Goal: Transaction & Acquisition: Purchase product/service

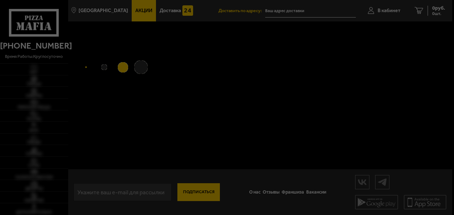
type input "[STREET_ADDRESS]"
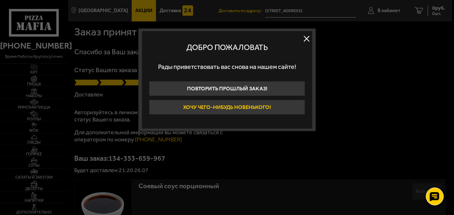
click at [257, 105] on button "Хочу чего-нибудь новенького!" at bounding box center [227, 107] width 156 height 15
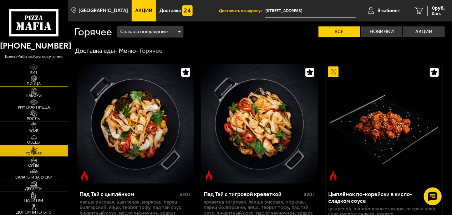
click at [36, 82] on span "Пицца" at bounding box center [34, 84] width 68 height 4
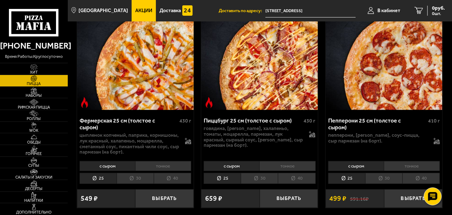
scroll to position [1442, 0]
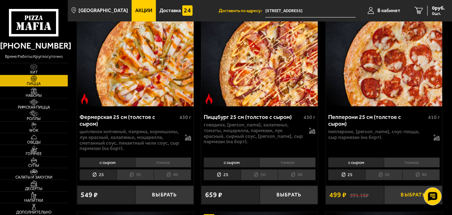
click at [409, 190] on button "Выбрать" at bounding box center [413, 195] width 58 height 19
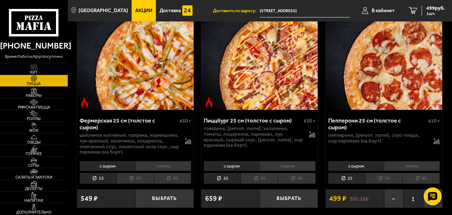
scroll to position [1431, 0]
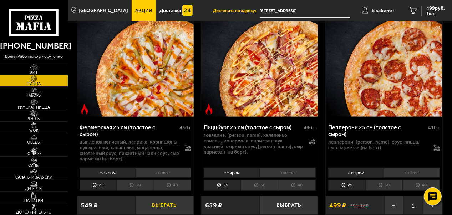
click at [170, 201] on button "Выбрать" at bounding box center [164, 205] width 58 height 19
click at [436, 9] on span "993 руб." at bounding box center [436, 8] width 19 height 5
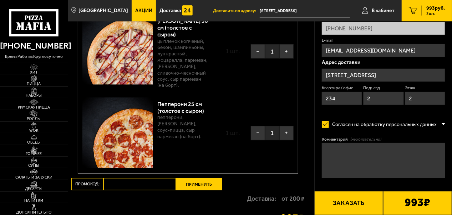
scroll to position [605, 0]
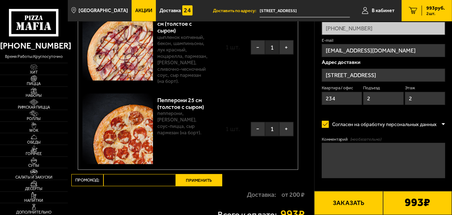
click at [273, 50] on span "1" at bounding box center [272, 47] width 14 height 14
click at [35, 114] on img at bounding box center [34, 113] width 18 height 6
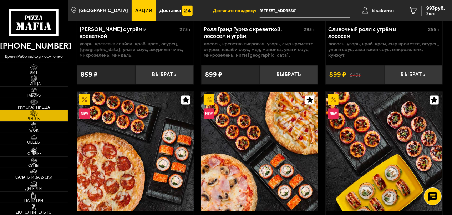
scroll to position [748, 0]
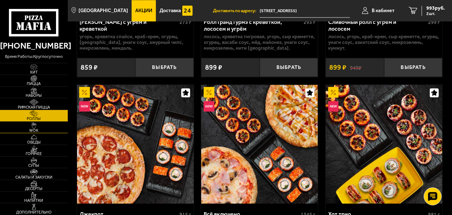
click at [32, 129] on span "WOK" at bounding box center [34, 131] width 68 height 4
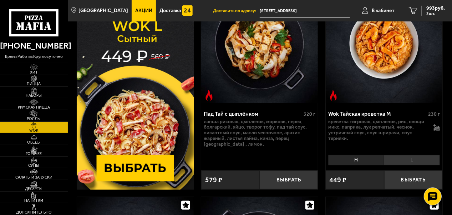
scroll to position [82, 0]
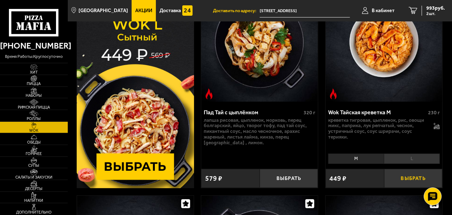
click at [414, 178] on button "Выбрать" at bounding box center [413, 178] width 58 height 19
click at [39, 152] on span "Горячее" at bounding box center [34, 154] width 68 height 4
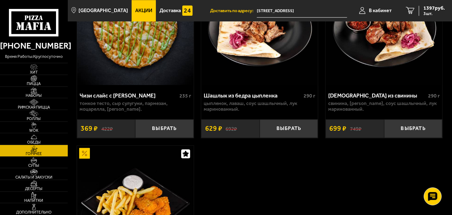
scroll to position [908, 0]
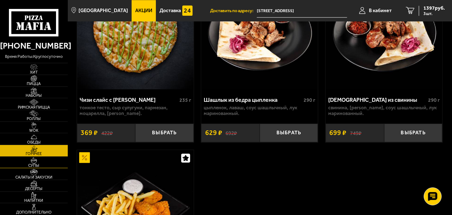
click at [32, 161] on img at bounding box center [34, 160] width 18 height 6
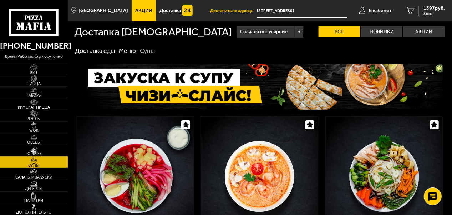
click at [31, 150] on img at bounding box center [34, 148] width 18 height 6
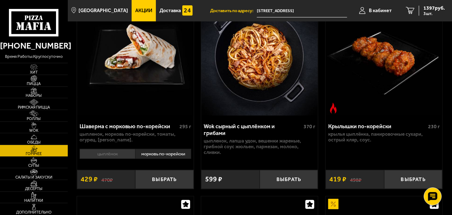
scroll to position [260, 0]
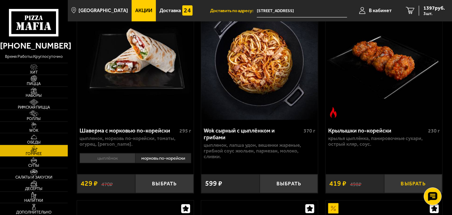
click at [406, 183] on button "Выбрать" at bounding box center [413, 183] width 58 height 19
click at [437, 9] on span "1816 руб." at bounding box center [434, 8] width 21 height 5
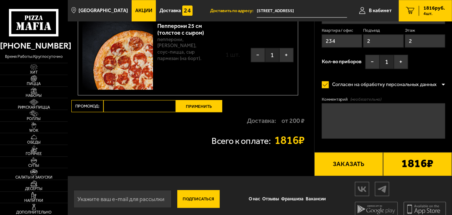
scroll to position [990, 0]
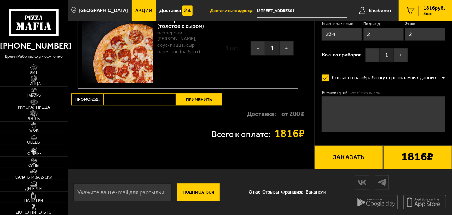
click at [354, 158] on button "Заказать" at bounding box center [348, 157] width 69 height 24
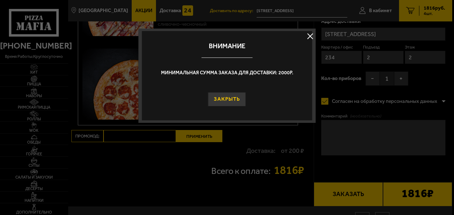
click at [231, 98] on button "Закрыть" at bounding box center [227, 99] width 38 height 14
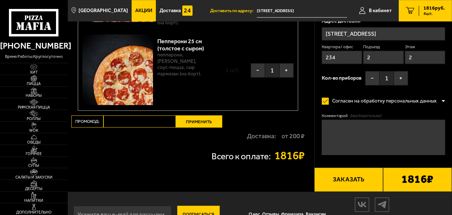
drag, startPoint x: 452, startPoint y: 186, endPoint x: 450, endPoint y: 162, distance: 24.0
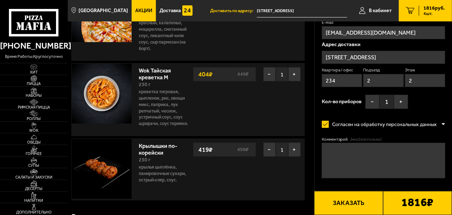
scroll to position [148, 0]
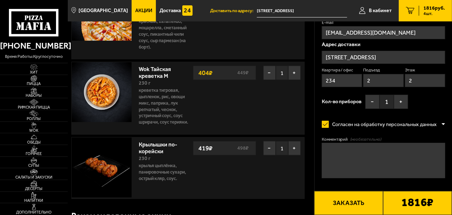
click at [160, 146] on link "Крылышки по-корейски" at bounding box center [158, 147] width 39 height 16
click at [151, 144] on link "Крылышки по-корейски" at bounding box center [158, 147] width 39 height 16
click at [102, 172] on img at bounding box center [102, 167] width 60 height 60
click at [37, 152] on span "Горячее" at bounding box center [34, 154] width 68 height 4
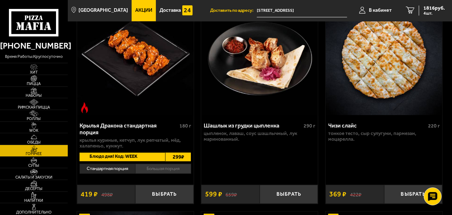
scroll to position [668, 0]
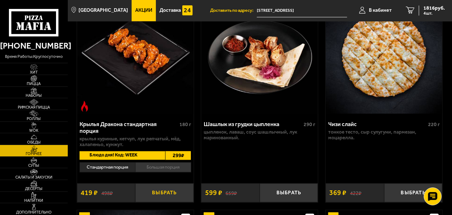
click at [156, 196] on button "Выбрать" at bounding box center [164, 192] width 58 height 19
click at [434, 8] on span "2235 руб." at bounding box center [434, 8] width 21 height 5
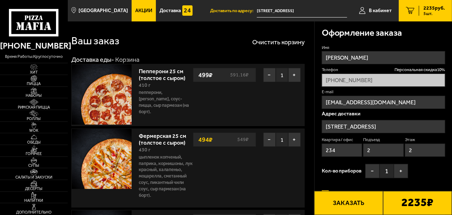
drag, startPoint x: 452, startPoint y: 22, endPoint x: 454, endPoint y: 37, distance: 15.1
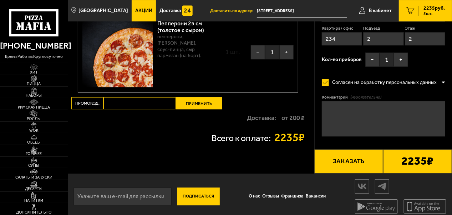
scroll to position [1041, 0]
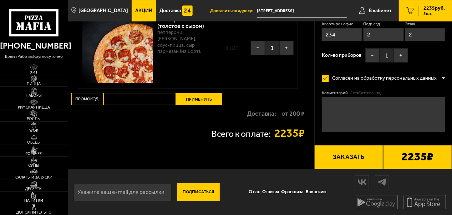
click at [131, 97] on input "Промокод:" at bounding box center [140, 99] width 72 height 12
type input "week"
click at [205, 97] on button "Применить" at bounding box center [199, 99] width 46 height 12
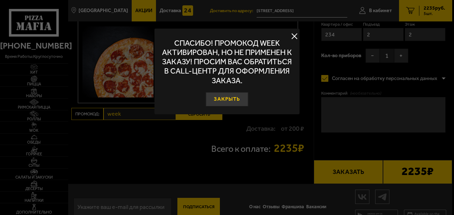
click at [226, 100] on button "Закрыть" at bounding box center [227, 99] width 42 height 14
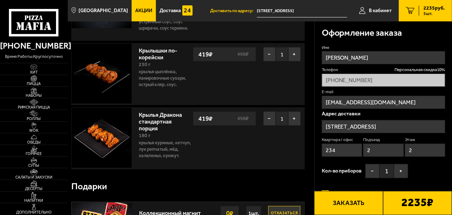
scroll to position [226, 0]
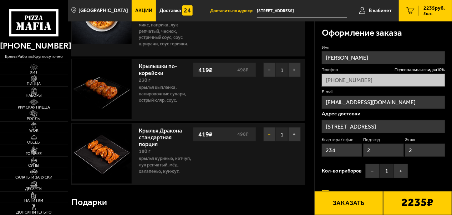
click at [266, 131] on button "−" at bounding box center [269, 134] width 12 height 14
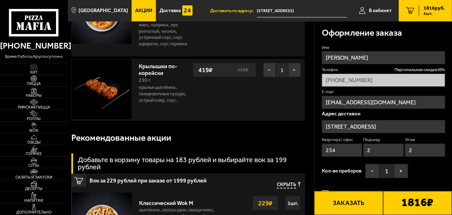
click at [290, 69] on button "+" at bounding box center [294, 70] width 12 height 14
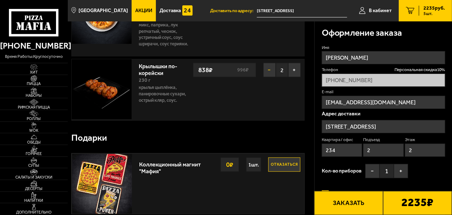
click at [268, 71] on button "−" at bounding box center [269, 70] width 12 height 14
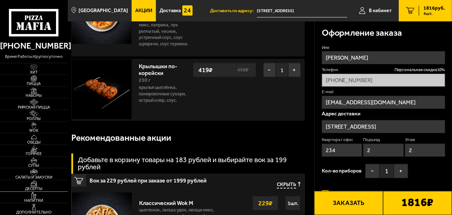
click at [32, 188] on span "Десерты" at bounding box center [34, 189] width 68 height 4
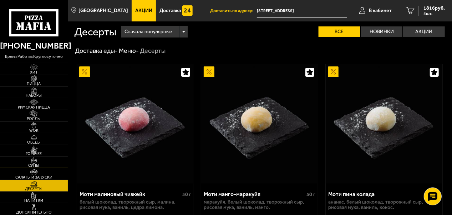
click at [38, 162] on img at bounding box center [34, 160] width 18 height 6
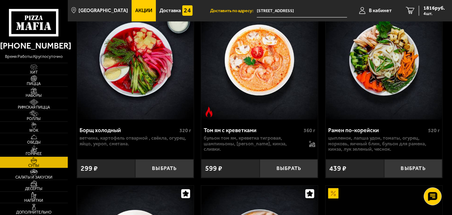
scroll to position [112, 0]
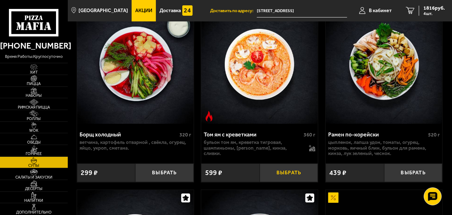
click at [282, 171] on button "Выбрать" at bounding box center [289, 172] width 58 height 19
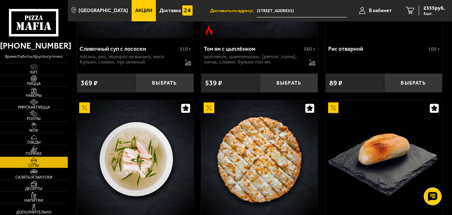
scroll to position [378, 0]
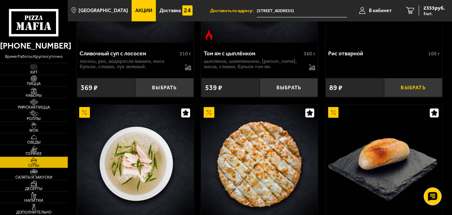
click at [414, 88] on button "Выбрать" at bounding box center [413, 87] width 58 height 19
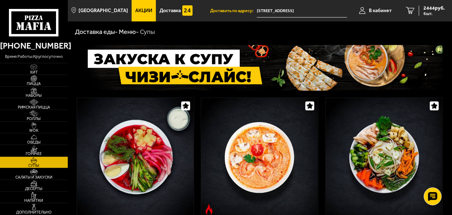
scroll to position [10, 0]
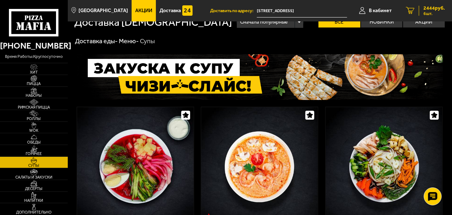
click at [431, 7] on span "2444 руб." at bounding box center [434, 8] width 21 height 5
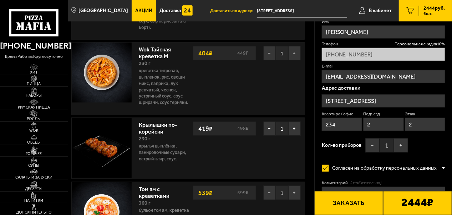
scroll to position [165, 0]
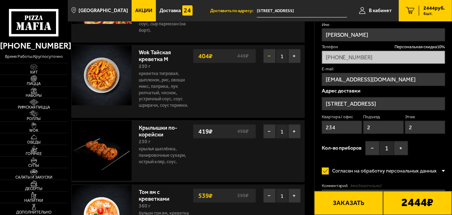
click at [266, 55] on button "−" at bounding box center [269, 56] width 12 height 14
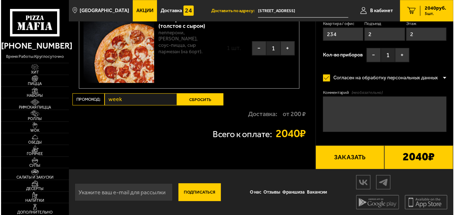
scroll to position [1028, 0]
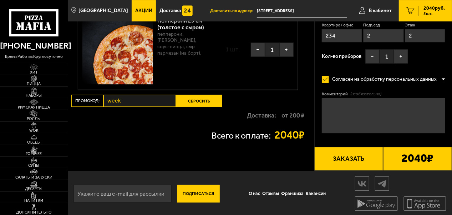
click at [350, 160] on button "Заказать" at bounding box center [348, 159] width 69 height 24
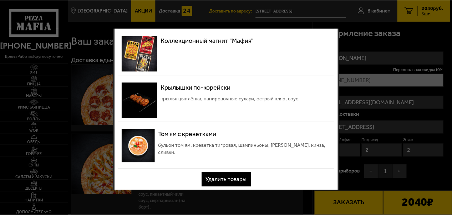
scroll to position [123, 0]
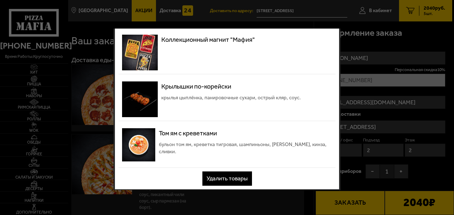
click at [225, 178] on button "Удалить товары" at bounding box center [227, 178] width 50 height 14
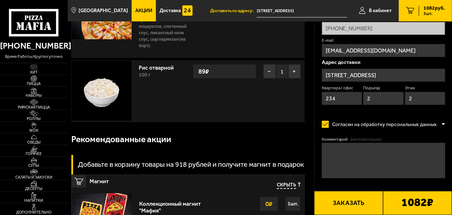
scroll to position [151, 0]
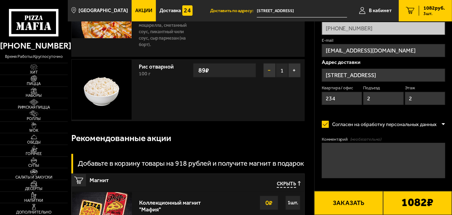
click at [270, 74] on button "−" at bounding box center [269, 70] width 12 height 14
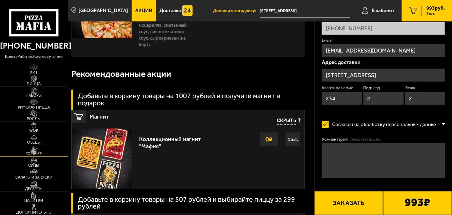
click at [40, 148] on img at bounding box center [34, 148] width 18 height 6
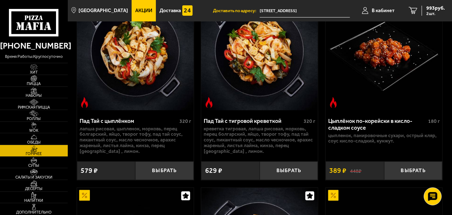
scroll to position [79, 0]
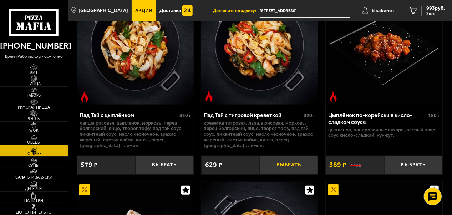
click at [284, 164] on button "Выбрать" at bounding box center [289, 165] width 58 height 19
click at [34, 138] on img at bounding box center [34, 137] width 18 height 6
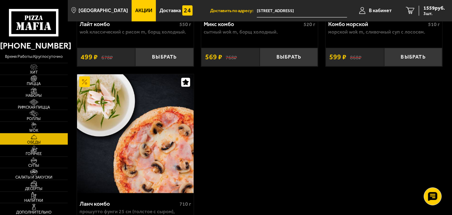
scroll to position [172, 0]
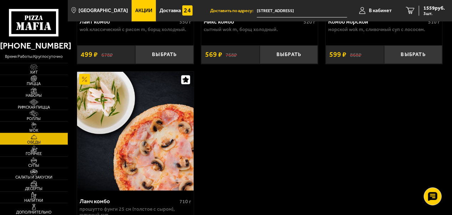
click at [37, 129] on span "WOK" at bounding box center [34, 131] width 68 height 4
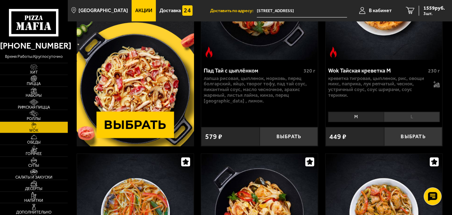
scroll to position [132, 0]
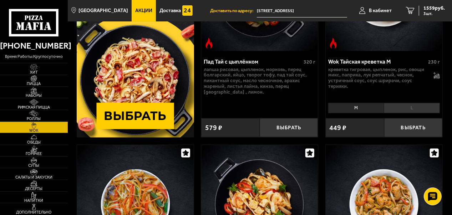
click at [414, 108] on li "L" at bounding box center [412, 108] width 56 height 10
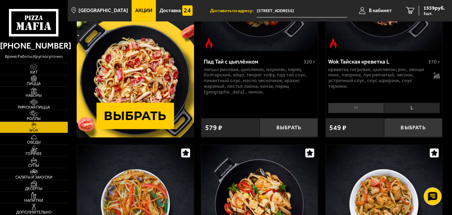
click at [358, 107] on li "M" at bounding box center [356, 108] width 56 height 10
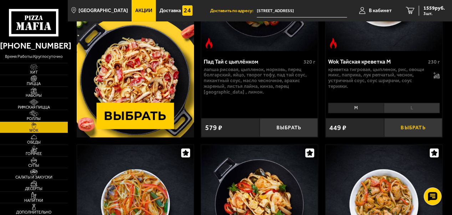
click at [407, 126] on button "Выбрать" at bounding box center [413, 127] width 58 height 19
click at [411, 109] on li "L" at bounding box center [412, 108] width 56 height 10
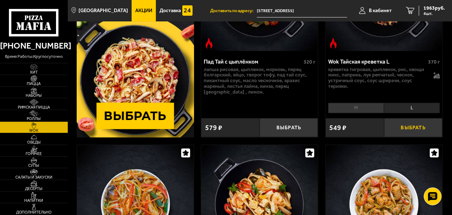
click at [408, 128] on button "Выбрать" at bounding box center [413, 127] width 58 height 19
click at [436, 10] on span "2457 руб." at bounding box center [434, 8] width 21 height 5
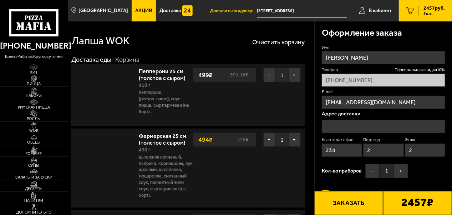
type input "[STREET_ADDRESS]"
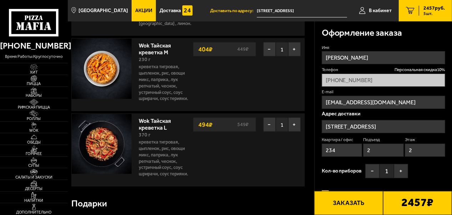
scroll to position [265, 0]
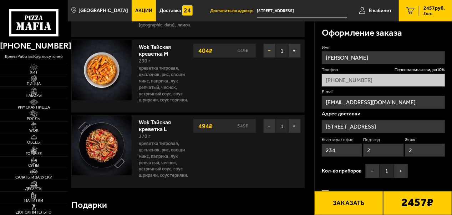
click at [268, 51] on button "−" at bounding box center [269, 51] width 12 height 14
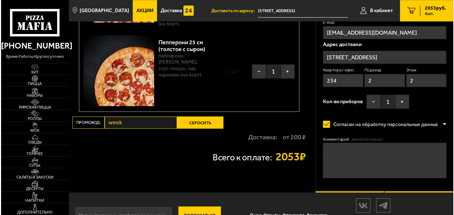
scroll to position [1007, 0]
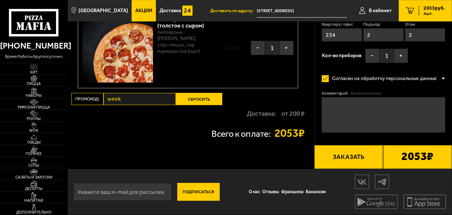
click at [347, 160] on button "Заказать" at bounding box center [348, 157] width 69 height 24
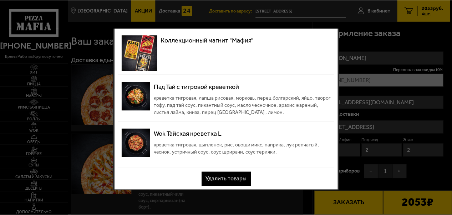
scroll to position [76, 0]
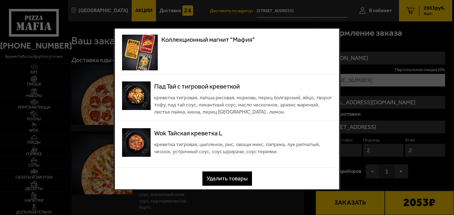
click at [231, 177] on button "Удалить товары" at bounding box center [227, 178] width 50 height 14
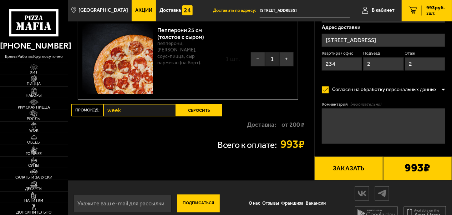
scroll to position [687, 0]
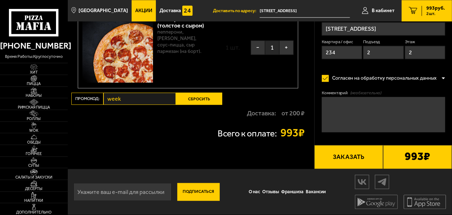
click at [202, 100] on button "Сбросить" at bounding box center [199, 98] width 46 height 12
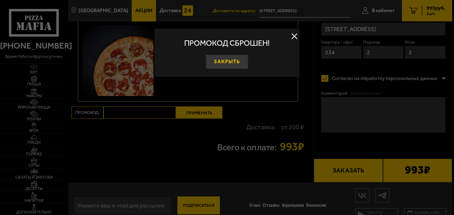
click at [241, 59] on button "Закрыть" at bounding box center [227, 62] width 42 height 14
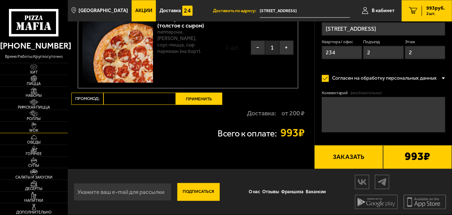
click at [43, 125] on link "WOK" at bounding box center [34, 127] width 68 height 11
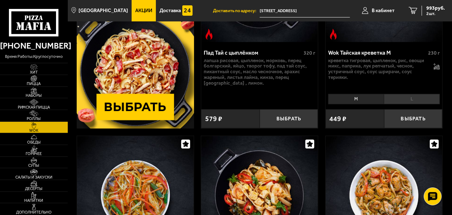
scroll to position [147, 0]
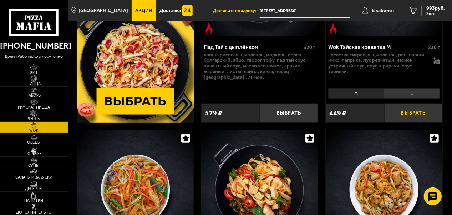
click at [393, 113] on button "Выбрать" at bounding box center [413, 113] width 58 height 19
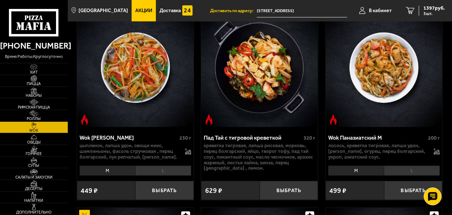
scroll to position [271, 0]
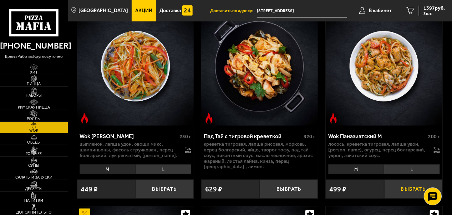
click at [413, 188] on button "Выбрать" at bounding box center [413, 189] width 58 height 19
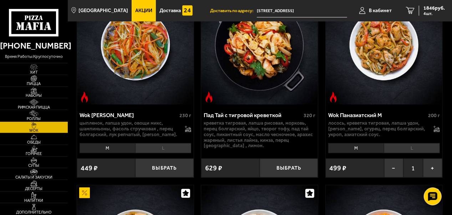
scroll to position [328, 0]
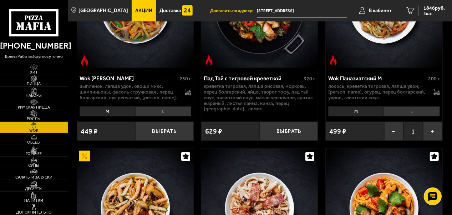
click at [405, 113] on li "L" at bounding box center [412, 111] width 56 height 10
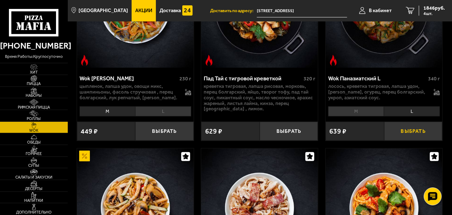
click at [407, 131] on button "Выбрать" at bounding box center [413, 131] width 58 height 19
click at [436, 11] on div "2421 руб. 5 шт." at bounding box center [432, 11] width 26 height 10
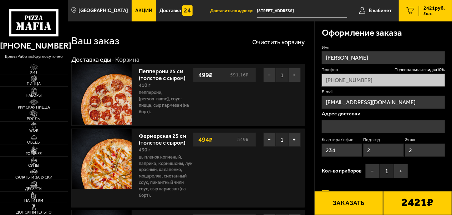
type input "[STREET_ADDRESS]"
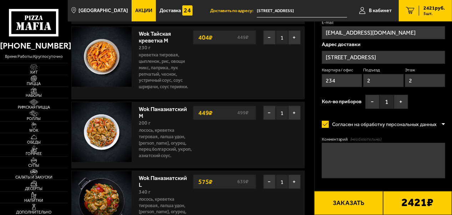
scroll to position [189, 0]
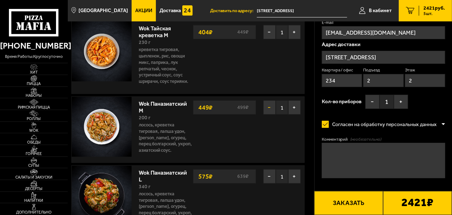
click at [270, 108] on button "−" at bounding box center [269, 107] width 12 height 14
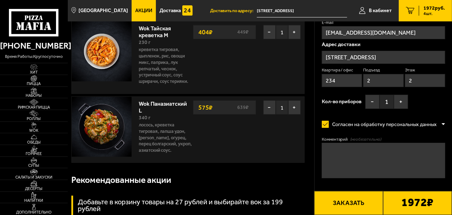
click at [360, 202] on button "Заказать" at bounding box center [348, 203] width 69 height 24
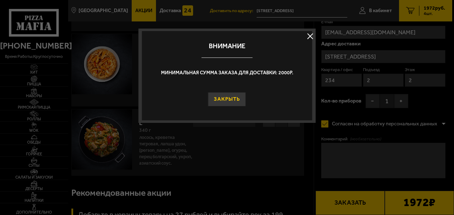
click at [228, 97] on button "Закрыть" at bounding box center [227, 99] width 38 height 14
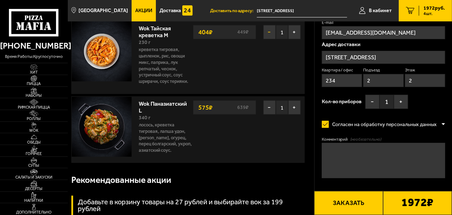
click at [270, 31] on button "−" at bounding box center [269, 32] width 12 height 14
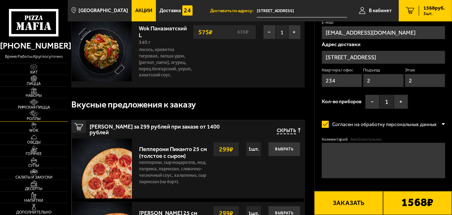
click at [44, 115] on link "Роллы" at bounding box center [34, 115] width 68 height 11
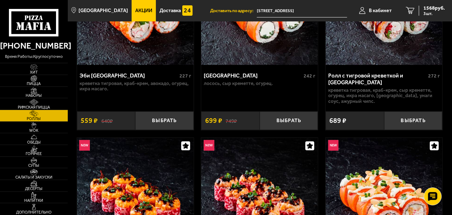
scroll to position [120, 0]
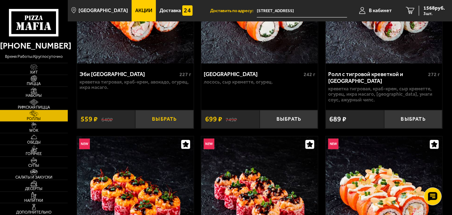
click at [171, 122] on button "Выбрать" at bounding box center [164, 119] width 58 height 19
click at [427, 8] on span "2127 руб." at bounding box center [434, 8] width 21 height 5
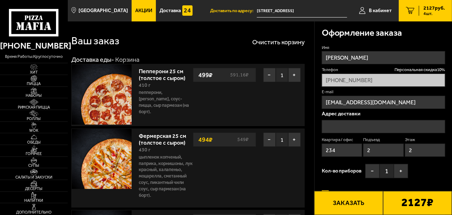
type input "[STREET_ADDRESS]"
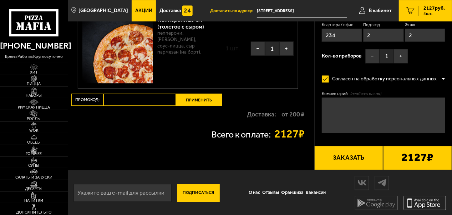
scroll to position [967, 0]
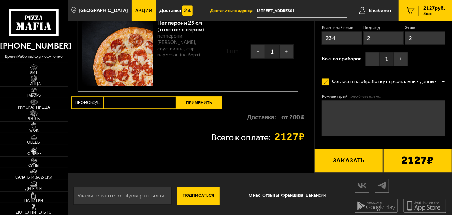
click at [135, 102] on input "Промокод:" at bounding box center [140, 102] width 72 height 12
type input "week"
click at [191, 104] on button "Применить" at bounding box center [199, 102] width 46 height 12
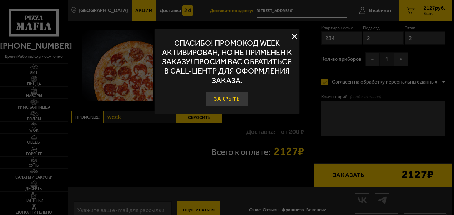
click at [225, 100] on button "Закрыть" at bounding box center [227, 99] width 42 height 14
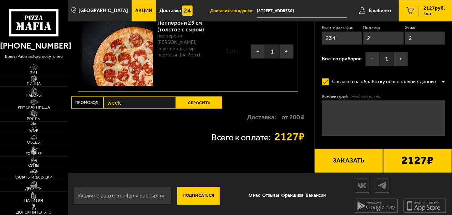
click at [332, 163] on button "Заказать" at bounding box center [348, 160] width 69 height 24
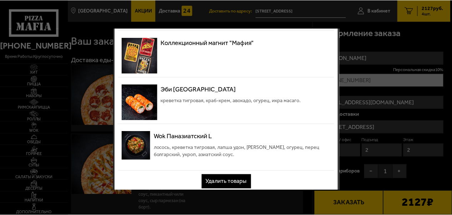
scroll to position [263, 0]
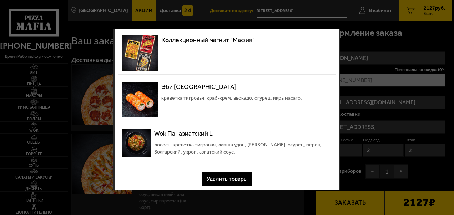
click at [238, 181] on button "Удалить товары" at bounding box center [227, 179] width 50 height 14
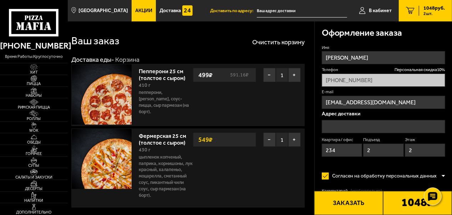
type input "[STREET_ADDRESS]"
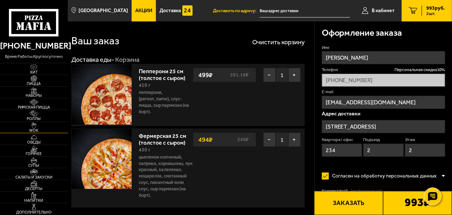
click at [44, 126] on link "WOK" at bounding box center [34, 127] width 68 height 11
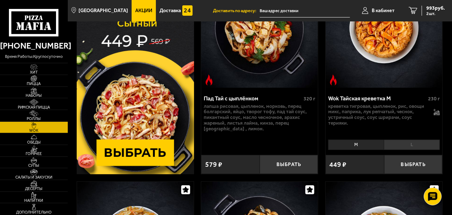
scroll to position [107, 0]
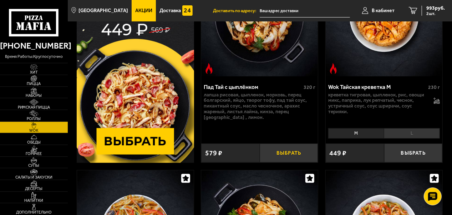
click at [278, 153] on button "Выбрать" at bounding box center [289, 153] width 58 height 19
click at [431, 8] on span "1514 руб." at bounding box center [434, 8] width 21 height 5
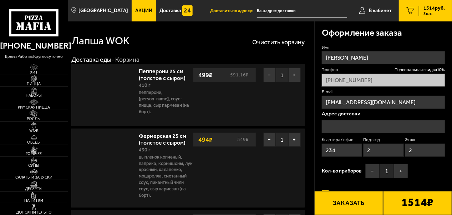
type input "[STREET_ADDRESS]"
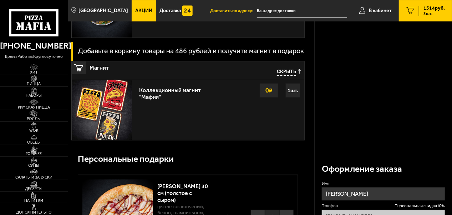
scroll to position [1207, 0]
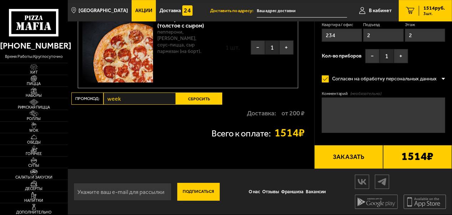
click at [184, 98] on button "Сбросить" at bounding box center [199, 98] width 46 height 12
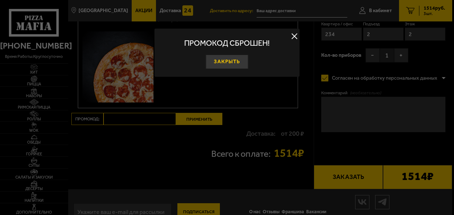
click at [218, 61] on button "Закрыть" at bounding box center [227, 62] width 42 height 14
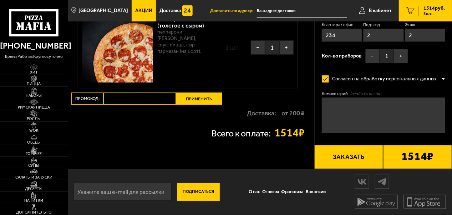
click at [343, 161] on button "Заказать" at bounding box center [348, 157] width 69 height 24
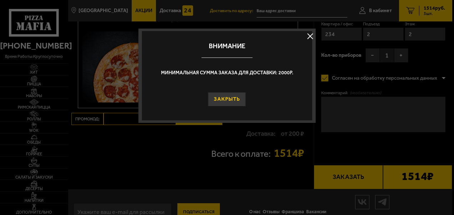
click at [221, 99] on button "Закрыть" at bounding box center [227, 99] width 38 height 14
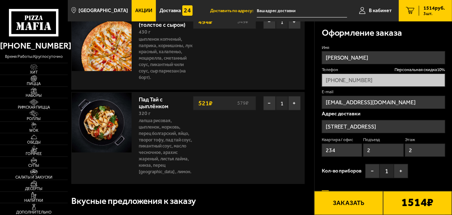
scroll to position [0, 0]
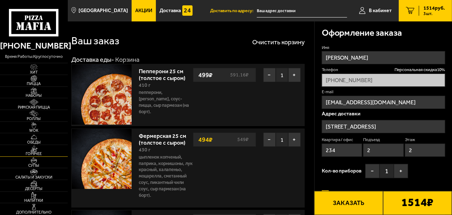
click at [42, 151] on img at bounding box center [34, 148] width 18 height 6
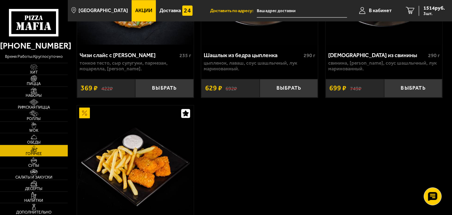
scroll to position [951, 0]
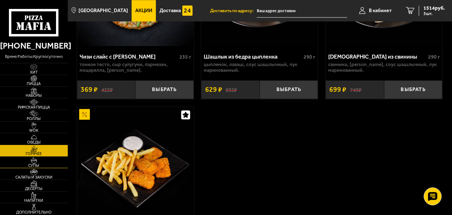
click at [43, 161] on img at bounding box center [34, 160] width 18 height 6
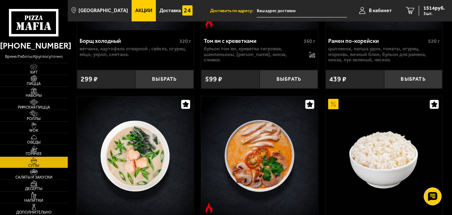
scroll to position [208, 0]
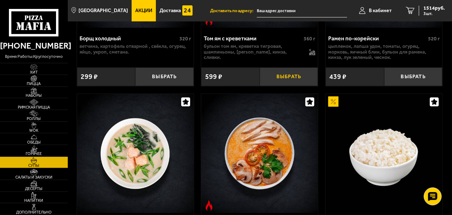
click at [292, 76] on button "Выбрать" at bounding box center [289, 76] width 58 height 19
click at [431, 10] on span "2053 руб." at bounding box center [434, 8] width 21 height 5
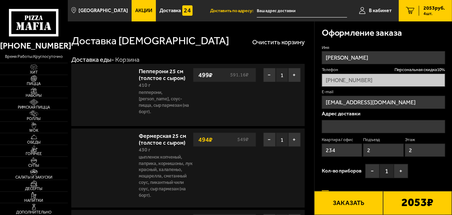
type input "[STREET_ADDRESS]"
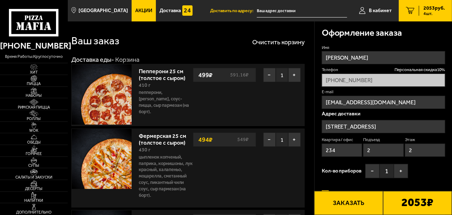
click at [354, 205] on button "Заказать" at bounding box center [348, 203] width 69 height 24
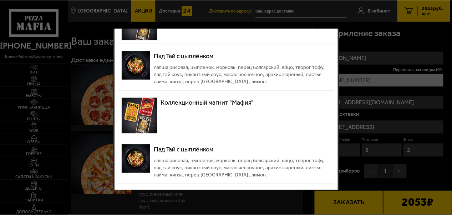
scroll to position [123, 0]
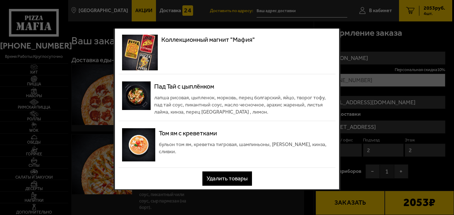
click at [222, 180] on button "Удалить товары" at bounding box center [227, 178] width 50 height 14
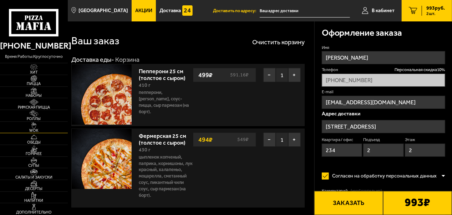
click at [39, 126] on img at bounding box center [34, 125] width 18 height 6
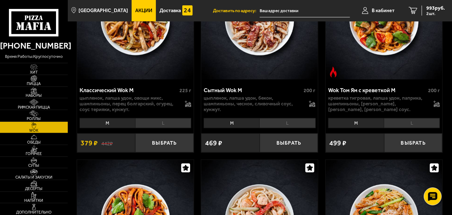
scroll to position [520, 0]
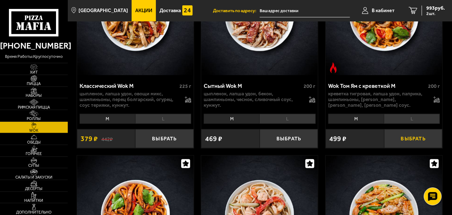
click at [411, 141] on button "Выбрать" at bounding box center [413, 138] width 58 height 19
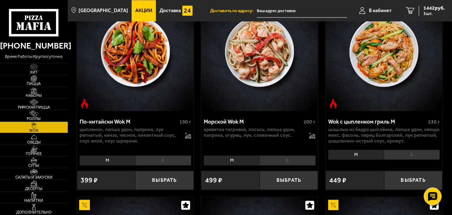
scroll to position [683, 0]
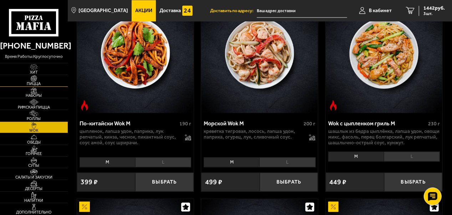
click at [31, 82] on span "Пицца" at bounding box center [34, 84] width 68 height 4
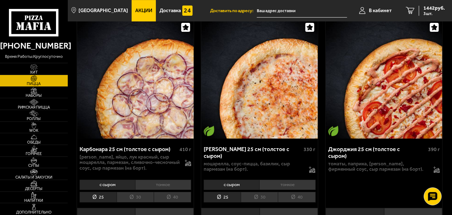
scroll to position [2511, 0]
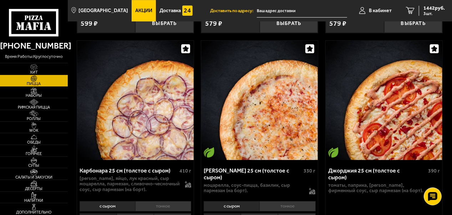
drag, startPoint x: 452, startPoint y: 177, endPoint x: 452, endPoint y: 181, distance: 4.7
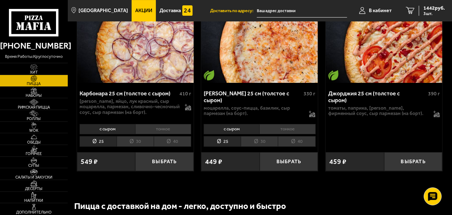
scroll to position [2588, 0]
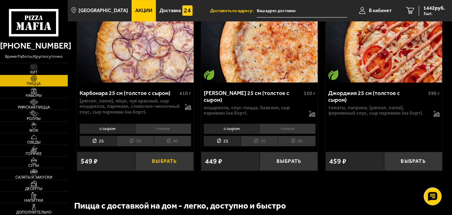
click at [155, 152] on button "Выбрать" at bounding box center [164, 161] width 58 height 19
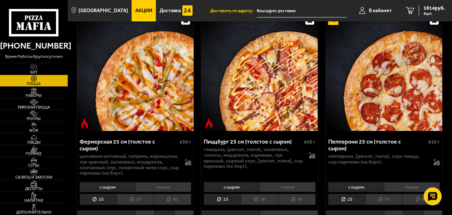
scroll to position [1424, 0]
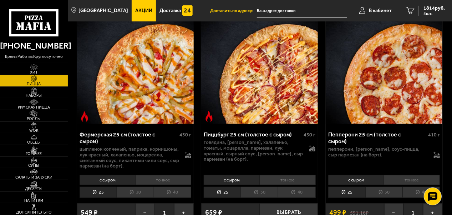
click at [138, 187] on li "30" at bounding box center [135, 192] width 37 height 11
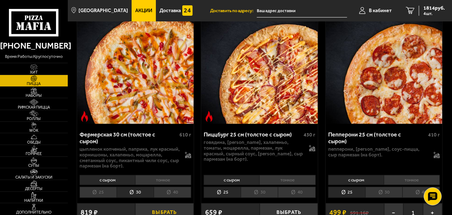
click at [160, 207] on button "Выбрать" at bounding box center [164, 212] width 58 height 19
click at [435, 9] on span "2551 руб." at bounding box center [434, 8] width 21 height 5
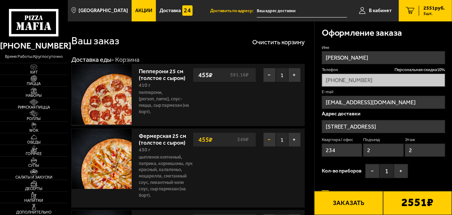
click at [268, 141] on button "−" at bounding box center [269, 139] width 12 height 14
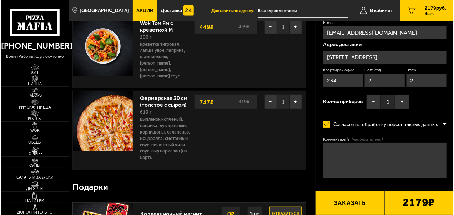
scroll to position [183, 0]
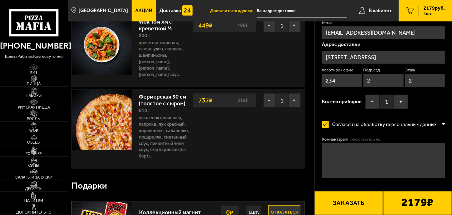
click at [355, 206] on button "Заказать" at bounding box center [348, 203] width 69 height 24
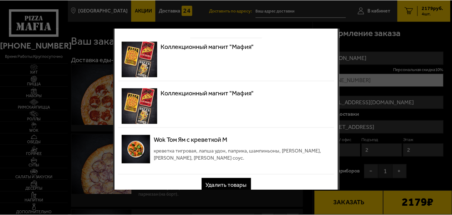
scroll to position [23, 0]
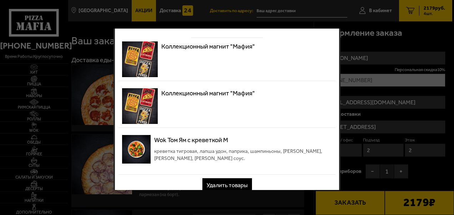
click at [228, 185] on button "Удалить товары" at bounding box center [227, 185] width 50 height 14
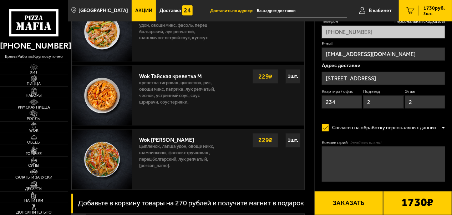
scroll to position [536, 0]
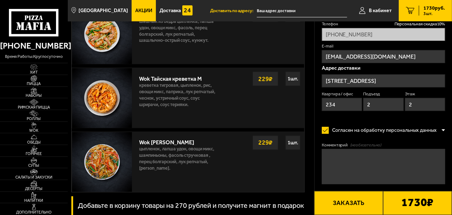
click at [267, 80] on strong "229 ₽" at bounding box center [266, 79] width 18 height 14
click at [293, 80] on div "1 шт." at bounding box center [293, 79] width 15 height 14
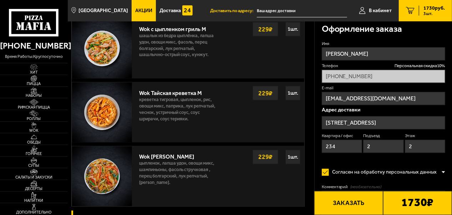
scroll to position [528, 0]
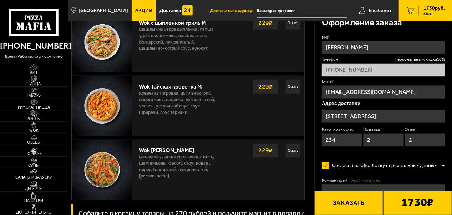
click at [292, 89] on div "1 шт." at bounding box center [293, 87] width 15 height 14
click at [166, 87] on div "Wok Тайская креветка M" at bounding box center [179, 85] width 81 height 10
click at [155, 106] on p "креветка тигровая, цыпленок, рис, овощи микс, паприка, лук репчатый, чеснок, ус…" at bounding box center [179, 104] width 81 height 29
click at [103, 107] on img at bounding box center [102, 106] width 60 height 60
click at [39, 126] on img at bounding box center [34, 125] width 18 height 6
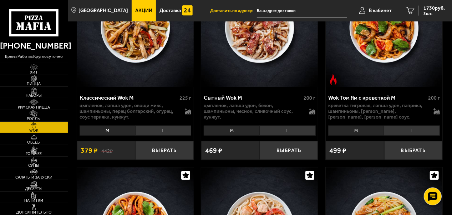
scroll to position [512, 0]
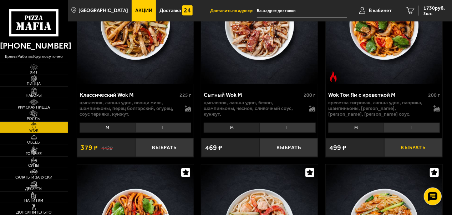
click at [413, 152] on button "Выбрать" at bounding box center [413, 147] width 58 height 19
click at [427, 10] on span "2179 руб." at bounding box center [434, 8] width 21 height 5
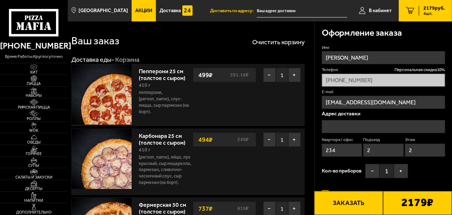
type input "[STREET_ADDRESS]"
click at [343, 199] on button "Заказать" at bounding box center [348, 203] width 69 height 24
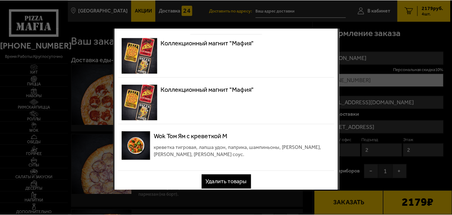
scroll to position [30, 0]
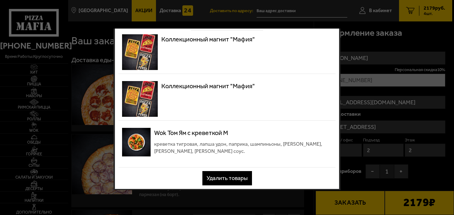
click at [230, 178] on button "Удалить товары" at bounding box center [227, 178] width 50 height 14
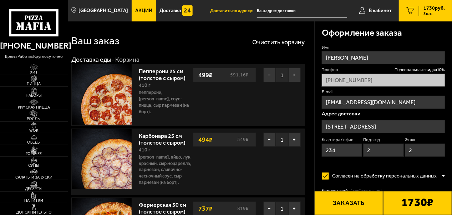
click at [40, 126] on img at bounding box center [34, 125] width 18 height 6
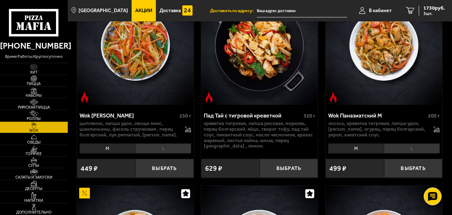
scroll to position [296, 0]
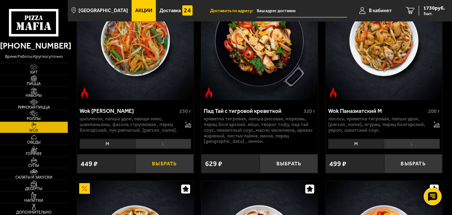
click at [168, 166] on button "Выбрать" at bounding box center [164, 163] width 58 height 19
click at [432, 12] on span "4 шт." at bounding box center [434, 13] width 21 height 4
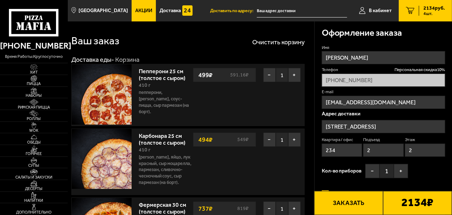
click at [353, 202] on button "Заказать" at bounding box center [348, 203] width 69 height 24
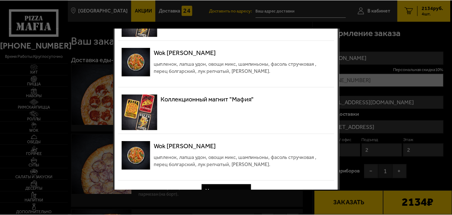
scroll to position [76, 0]
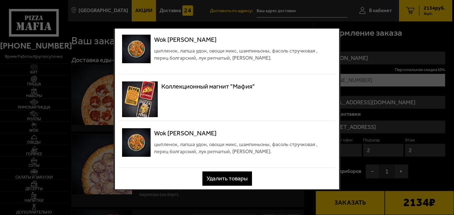
click at [226, 178] on button "Удалить товары" at bounding box center [227, 178] width 50 height 14
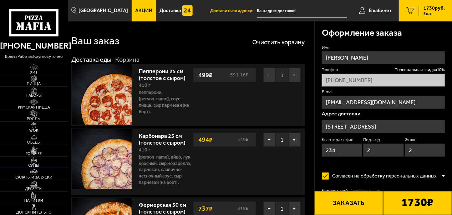
click at [43, 162] on img at bounding box center [34, 160] width 18 height 6
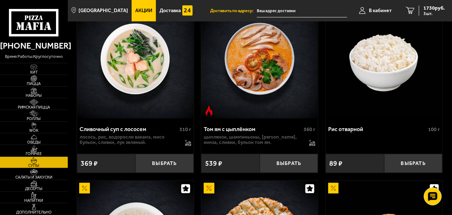
scroll to position [304, 0]
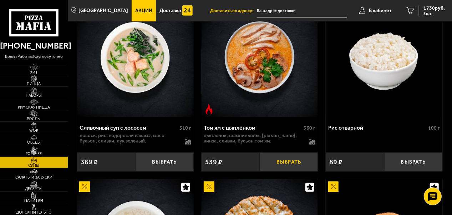
click at [293, 164] on button "Выбрать" at bounding box center [289, 161] width 58 height 19
click at [433, 10] on span "2215 руб." at bounding box center [434, 8] width 21 height 5
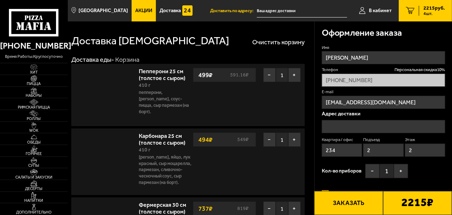
type input "[STREET_ADDRESS]"
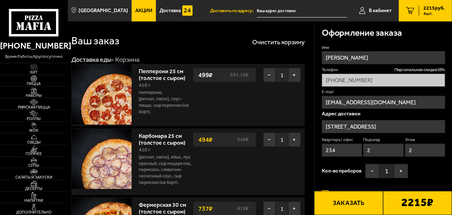
click at [349, 205] on button "Заказать" at bounding box center [348, 203] width 69 height 24
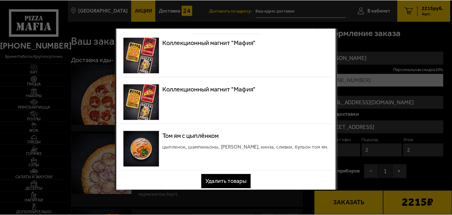
scroll to position [30, 0]
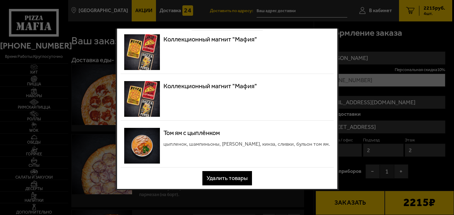
click at [216, 180] on button "Удалить товары" at bounding box center [227, 178] width 50 height 14
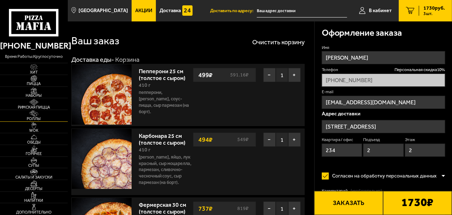
click at [32, 116] on img at bounding box center [34, 113] width 18 height 6
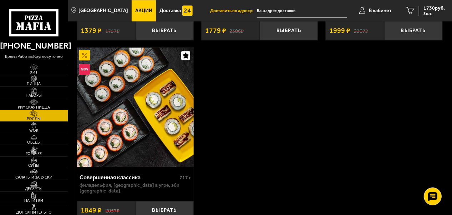
scroll to position [981, 0]
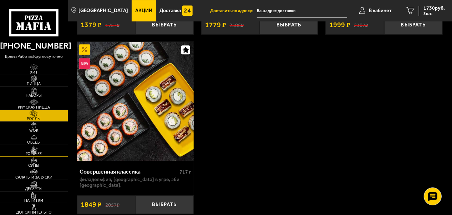
click at [31, 148] on img at bounding box center [34, 148] width 18 height 6
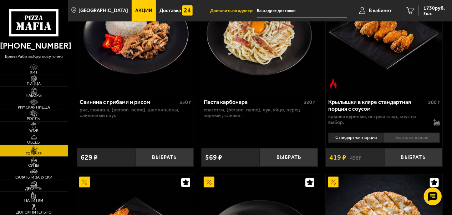
scroll to position [490, 0]
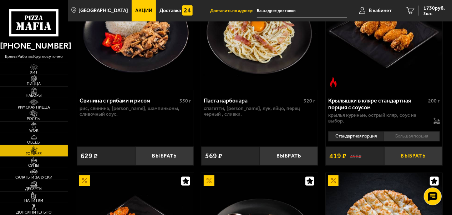
click at [413, 157] on button "Выбрать" at bounding box center [413, 156] width 58 height 19
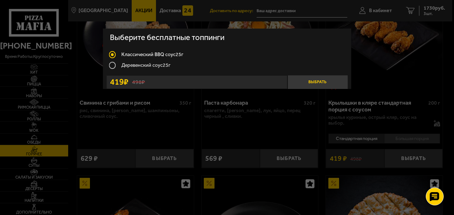
click at [316, 80] on button "Выбрать" at bounding box center [317, 82] width 60 height 14
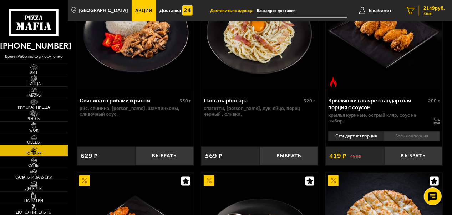
click at [430, 8] on span "2149 руб." at bounding box center [434, 8] width 21 height 5
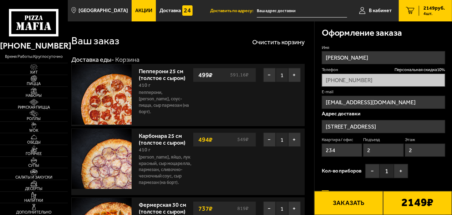
click at [356, 202] on button "Заказать" at bounding box center [348, 203] width 69 height 24
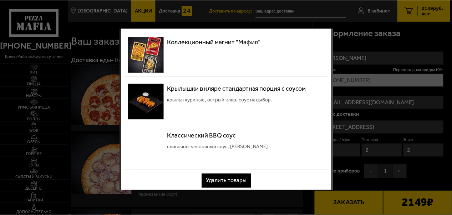
scroll to position [76, 0]
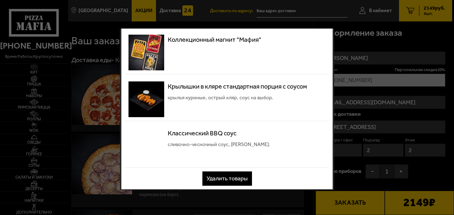
click at [226, 174] on button "Удалить товары" at bounding box center [227, 178] width 50 height 14
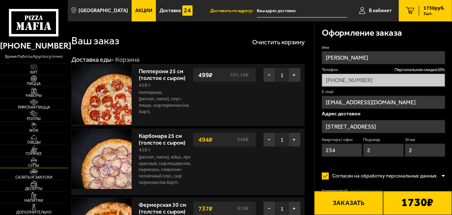
click at [34, 162] on img at bounding box center [34, 160] width 18 height 6
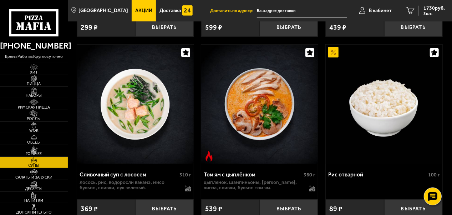
scroll to position [266, 0]
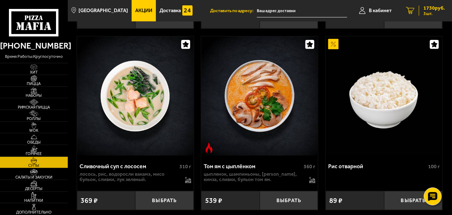
click at [434, 12] on span "3 шт." at bounding box center [434, 13] width 21 height 4
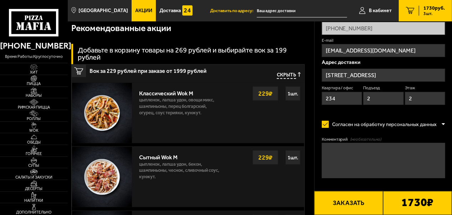
scroll to position [274, 0]
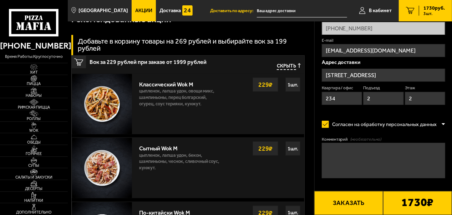
click at [174, 89] on p "цыпленок, лапша удон, овощи микс, шампиньоны, перец болгарский, огурец, соус те…" at bounding box center [179, 99] width 81 height 22
click at [295, 84] on div "1 шт." at bounding box center [293, 84] width 15 height 14
click at [287, 83] on div "1 шт." at bounding box center [293, 84] width 15 height 14
click at [267, 84] on strong "229 ₽" at bounding box center [266, 85] width 18 height 14
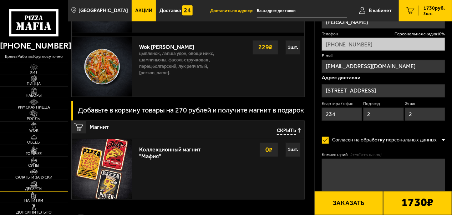
scroll to position [667, 0]
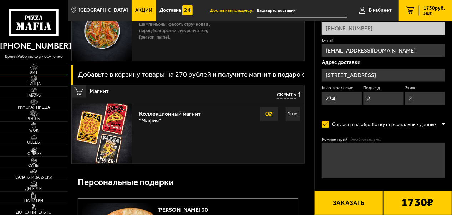
click at [42, 67] on img at bounding box center [34, 67] width 18 height 6
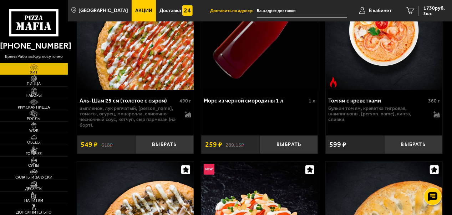
scroll to position [109, 0]
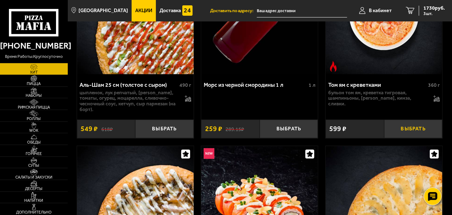
click at [414, 132] on button "Выбрать" at bounding box center [413, 129] width 58 height 19
click at [429, 11] on span "4 шт." at bounding box center [434, 13] width 21 height 4
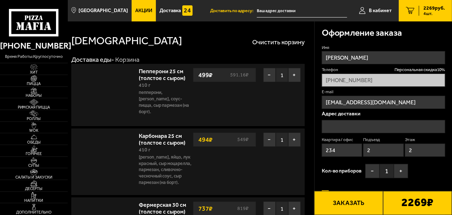
type input "[STREET_ADDRESS]"
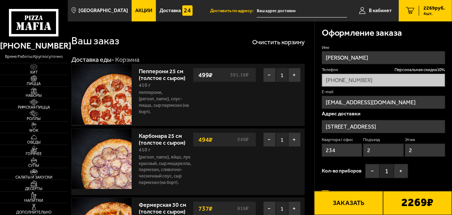
click at [358, 205] on button "Заказать" at bounding box center [348, 203] width 69 height 24
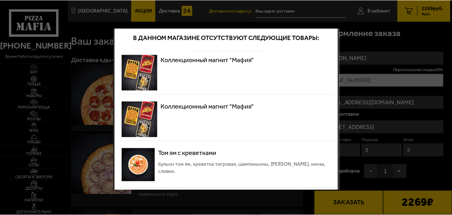
scroll to position [30, 0]
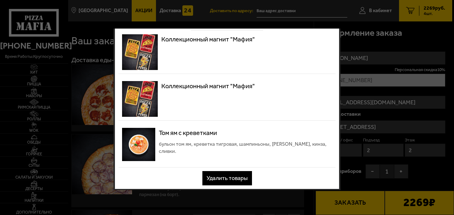
click at [210, 181] on button "Удалить товары" at bounding box center [227, 178] width 50 height 14
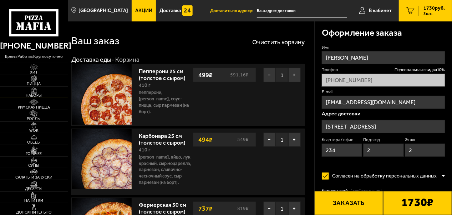
click at [47, 94] on span "Наборы" at bounding box center [34, 96] width 68 height 4
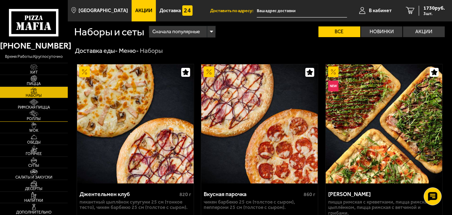
click at [47, 116] on link "Роллы" at bounding box center [34, 115] width 68 height 11
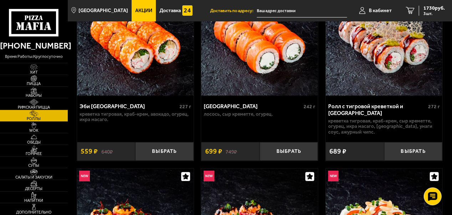
scroll to position [111, 0]
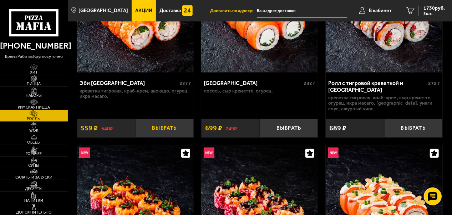
click at [176, 129] on button "Выбрать" at bounding box center [164, 128] width 58 height 19
click at [438, 9] on span "2289 руб." at bounding box center [434, 8] width 21 height 5
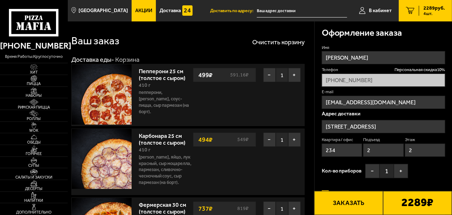
click at [343, 203] on button "Заказать" at bounding box center [348, 203] width 69 height 24
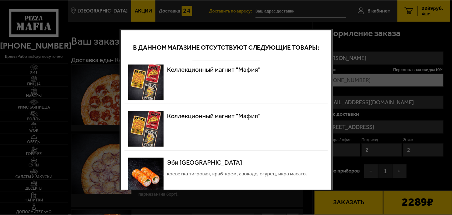
scroll to position [30, 0]
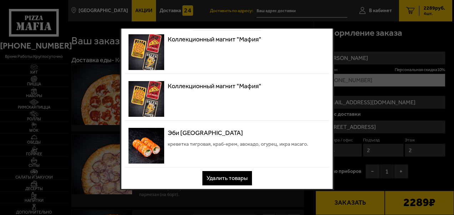
click at [223, 180] on button "Удалить товары" at bounding box center [227, 178] width 50 height 14
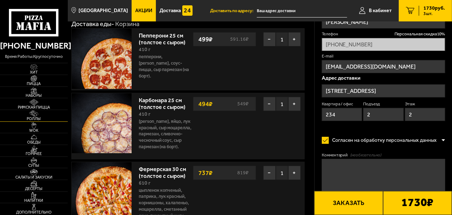
scroll to position [71, 0]
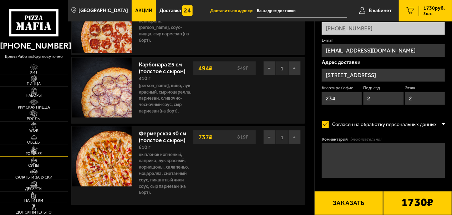
click at [42, 148] on img at bounding box center [34, 148] width 18 height 6
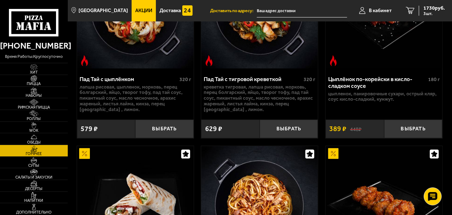
scroll to position [122, 0]
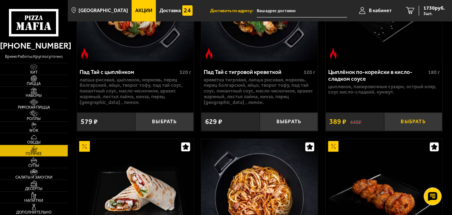
click at [406, 124] on button "Выбрать" at bounding box center [413, 121] width 58 height 19
click at [430, 6] on span "2119 руб." at bounding box center [434, 8] width 21 height 5
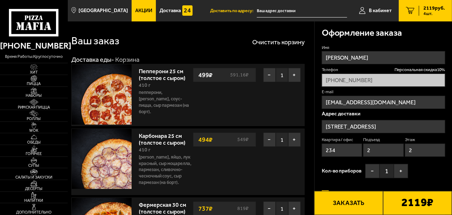
click at [342, 205] on button "Заказать" at bounding box center [348, 203] width 69 height 24
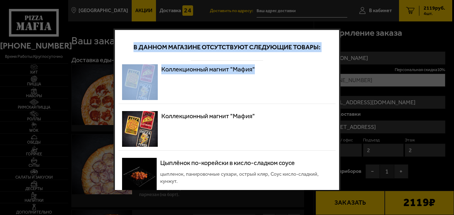
drag, startPoint x: 338, startPoint y: 101, endPoint x: 343, endPoint y: 139, distance: 38.5
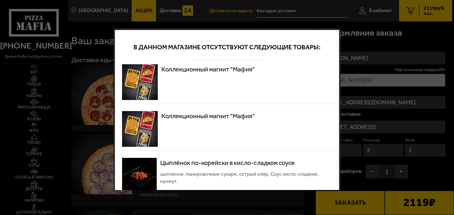
click at [281, 116] on div "Коллекционный магнит "Мафия"" at bounding box center [227, 128] width 217 height 43
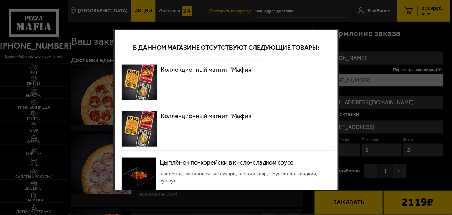
scroll to position [30, 0]
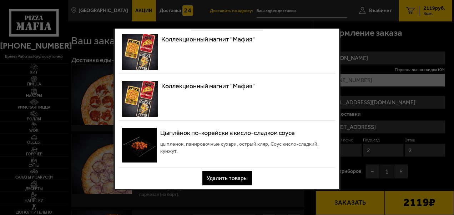
click at [228, 177] on button "Удалить товары" at bounding box center [227, 178] width 50 height 14
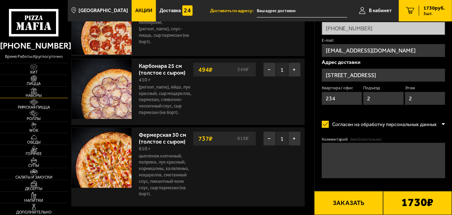
scroll to position [71, 0]
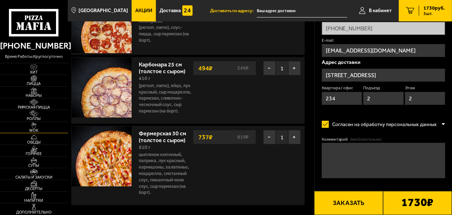
click at [41, 126] on img at bounding box center [34, 125] width 18 height 6
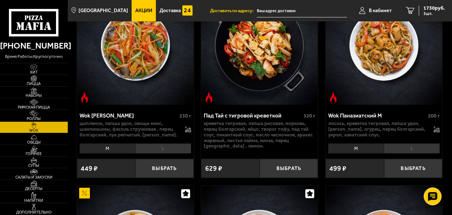
scroll to position [293, 0]
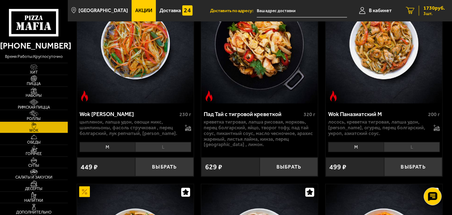
click at [433, 10] on span "1730 руб." at bounding box center [434, 8] width 21 height 5
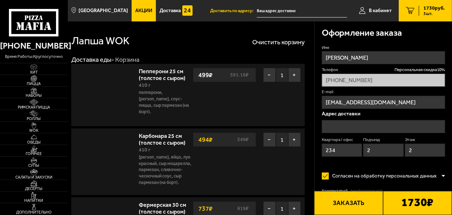
type input "[STREET_ADDRESS]"
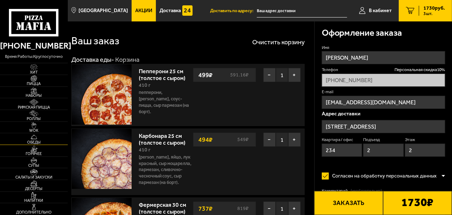
click at [42, 141] on span "Обеды" at bounding box center [34, 142] width 68 height 4
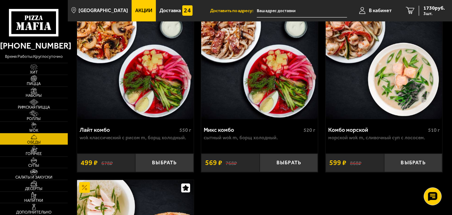
scroll to position [64, 0]
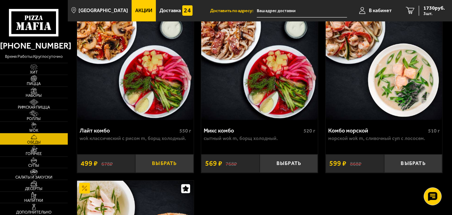
click at [173, 163] on button "Выбрать" at bounding box center [164, 163] width 58 height 19
click at [436, 9] on span "2229 руб." at bounding box center [434, 8] width 21 height 5
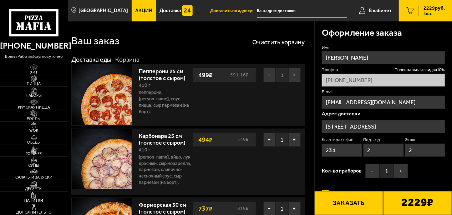
click at [347, 201] on button "Заказать" at bounding box center [348, 203] width 69 height 24
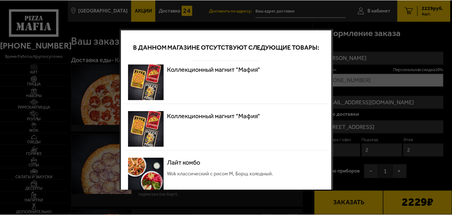
scroll to position [30, 0]
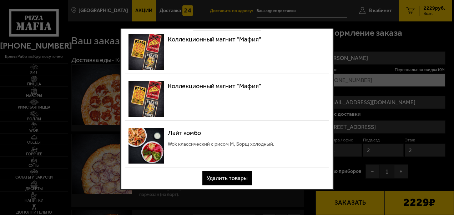
click at [236, 177] on button "Удалить товары" at bounding box center [227, 178] width 50 height 14
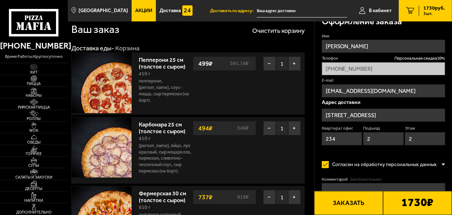
scroll to position [13, 0]
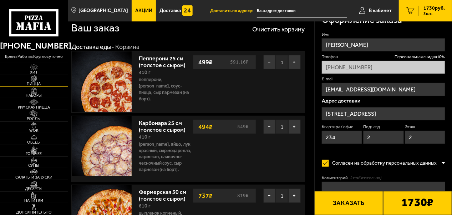
click at [36, 81] on img at bounding box center [34, 78] width 18 height 6
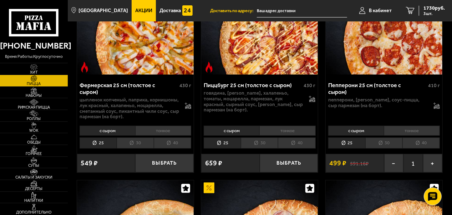
scroll to position [1481, 0]
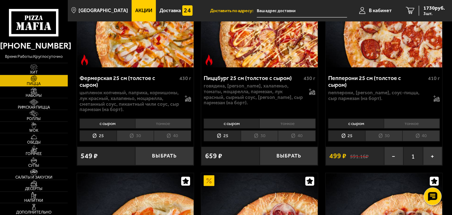
click at [390, 132] on li "30" at bounding box center [384, 135] width 37 height 11
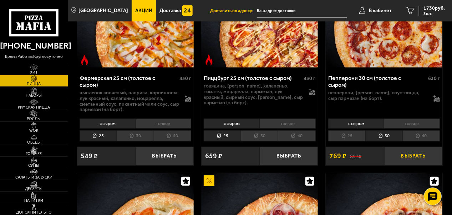
click at [410, 150] on button "Выбрать" at bounding box center [413, 156] width 58 height 19
click at [434, 7] on span "2499 руб." at bounding box center [434, 8] width 21 height 5
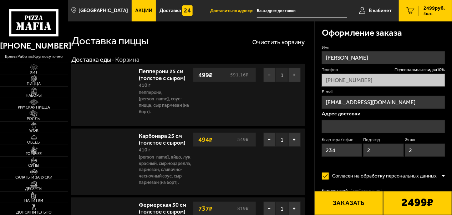
type input "[STREET_ADDRESS]"
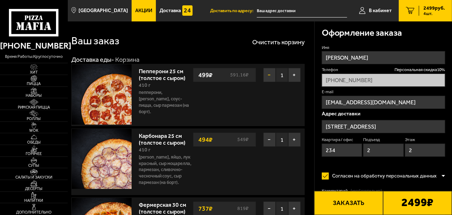
click at [266, 74] on button "−" at bounding box center [269, 75] width 12 height 14
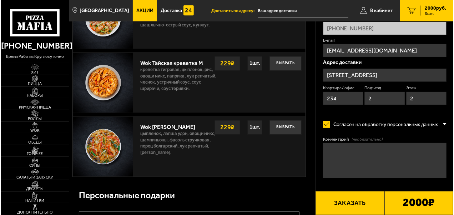
scroll to position [620, 0]
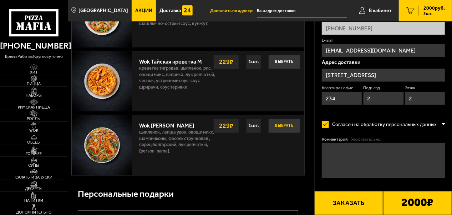
click at [286, 126] on button "Выбрать" at bounding box center [284, 126] width 32 height 14
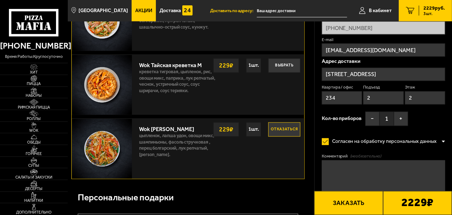
click at [340, 204] on button "Заказать" at bounding box center [348, 203] width 69 height 24
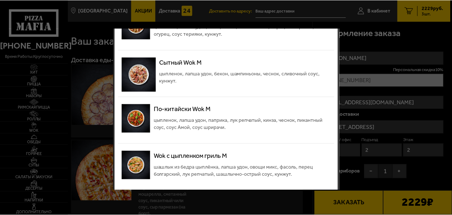
scroll to position [543, 0]
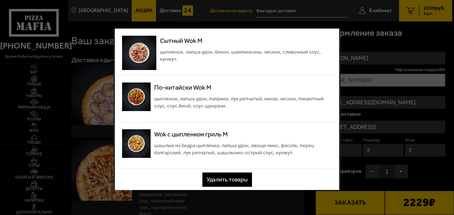
click at [234, 178] on button "Удалить товары" at bounding box center [227, 179] width 50 height 14
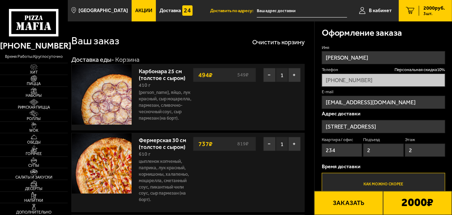
click at [348, 199] on button "Заказать" at bounding box center [348, 203] width 69 height 24
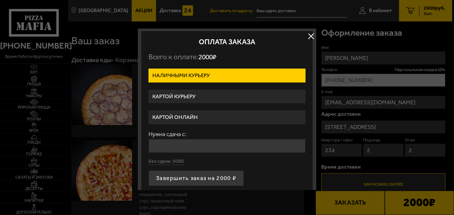
click at [185, 98] on label "Картой курьеру" at bounding box center [226, 97] width 157 height 14
click at [0, 0] on input "Картой курьеру" at bounding box center [0, 0] width 0 height 0
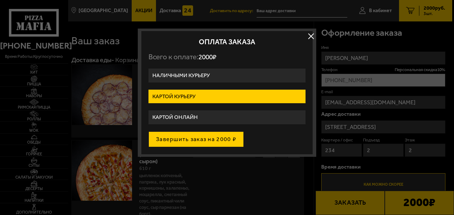
click at [196, 137] on button "Завершить заказ на 2000 ₽" at bounding box center [195, 139] width 95 height 16
